Goal: Transaction & Acquisition: Purchase product/service

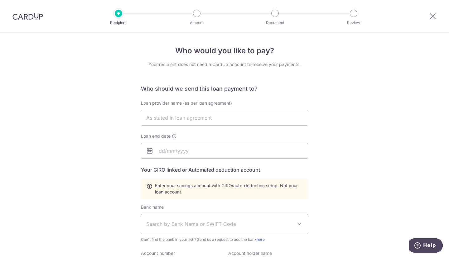
click at [213, 120] on input "text" at bounding box center [224, 118] width 167 height 16
click at [202, 118] on input "text" at bounding box center [224, 118] width 167 height 16
paste input "EB INTERIOR DESIGN PTE LTD"
type input "EB INTERIOR DESIGN PTE LTD"
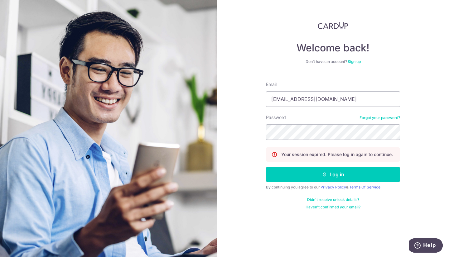
click at [342, 176] on button "Log in" at bounding box center [333, 175] width 134 height 16
click at [319, 176] on button "Log in" at bounding box center [333, 175] width 134 height 16
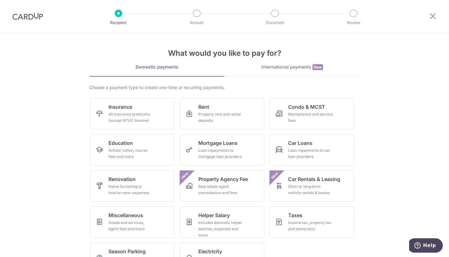
scroll to position [22, 0]
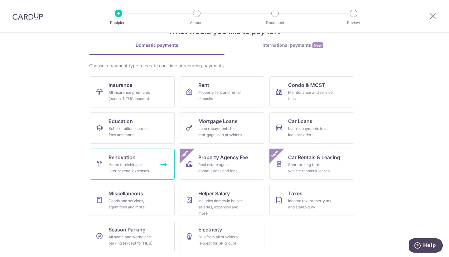
click at [142, 168] on div "Home furnishing or interior reno-expenses" at bounding box center [130, 168] width 45 height 12
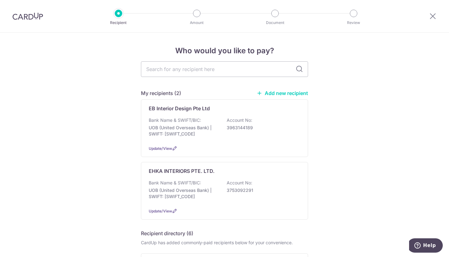
click at [275, 124] on div "Bank Name & SWIFT/BIC: UOB (United Overseas Bank) | SWIFT: UOVBSGSGXXX Account …" at bounding box center [224, 128] width 151 height 23
click at [291, 133] on div "Bank Name & SWIFT/BIC: UOB (United Overseas Bank) | SWIFT: [SWIFT_CODE] Account…" at bounding box center [224, 128] width 151 height 23
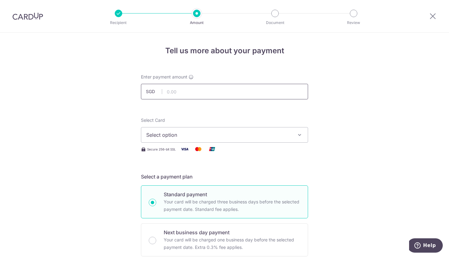
click at [193, 93] on input "text" at bounding box center [224, 92] width 167 height 16
click at [201, 91] on input "text" at bounding box center [224, 92] width 167 height 16
type input "36,771.00"
click at [174, 139] on button "Select option" at bounding box center [224, 135] width 167 height 16
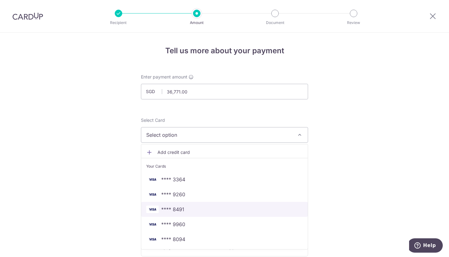
click at [196, 211] on span "**** 8491" at bounding box center [224, 209] width 156 height 7
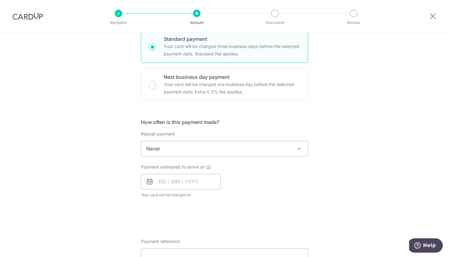
scroll to position [156, 0]
click at [185, 185] on input "text" at bounding box center [181, 182] width 80 height 16
click at [216, 227] on link "3" at bounding box center [216, 226] width 10 height 10
type input "[DATE]"
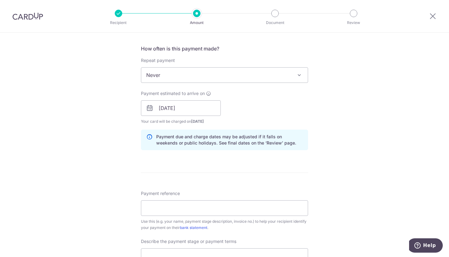
scroll to position [312, 0]
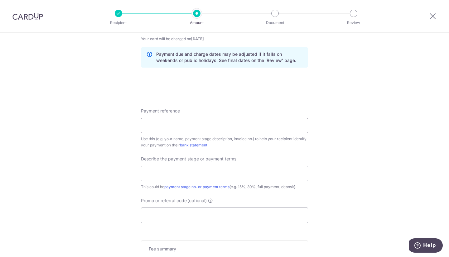
click at [163, 125] on input "Payment reference" at bounding box center [224, 126] width 167 height 16
paste input "EBID2509-002"
type input "EBID2509-002"
click at [168, 174] on input "text" at bounding box center [224, 174] width 167 height 16
type input "6"
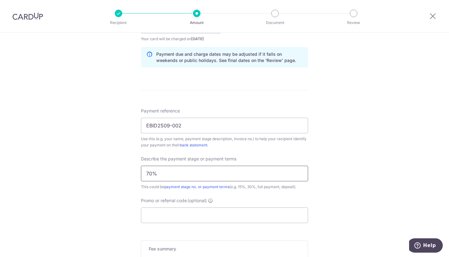
type input "70%"
click at [225, 212] on input "Promo or referral code (optional)" at bounding box center [224, 216] width 167 height 16
paste input "RENO25ONE"
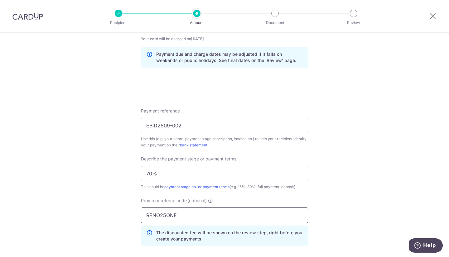
type input "RENO25ONE"
click at [383, 179] on div "Tell us more about your payment Enter payment amount SGD 36,771.00 36771.00 Sel…" at bounding box center [224, 50] width 449 height 659
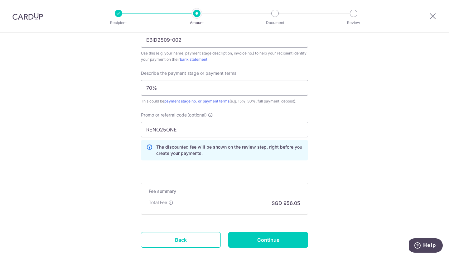
scroll to position [435, 0]
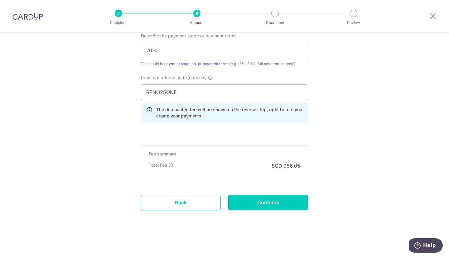
click at [284, 200] on input "Continue" at bounding box center [268, 203] width 80 height 16
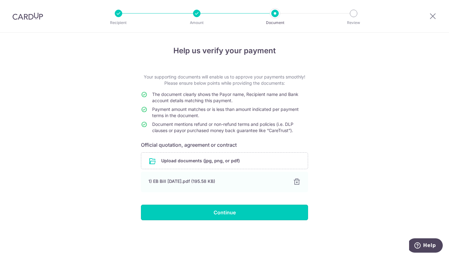
click at [212, 207] on input "Continue" at bounding box center [224, 213] width 167 height 16
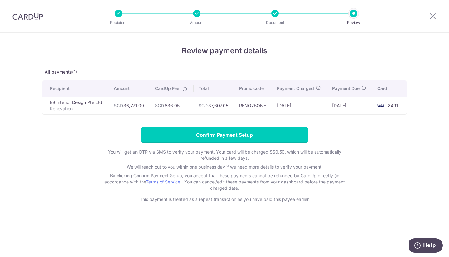
click at [227, 133] on input "Confirm Payment Setup" at bounding box center [224, 135] width 167 height 16
